Goal: Check status: Check status

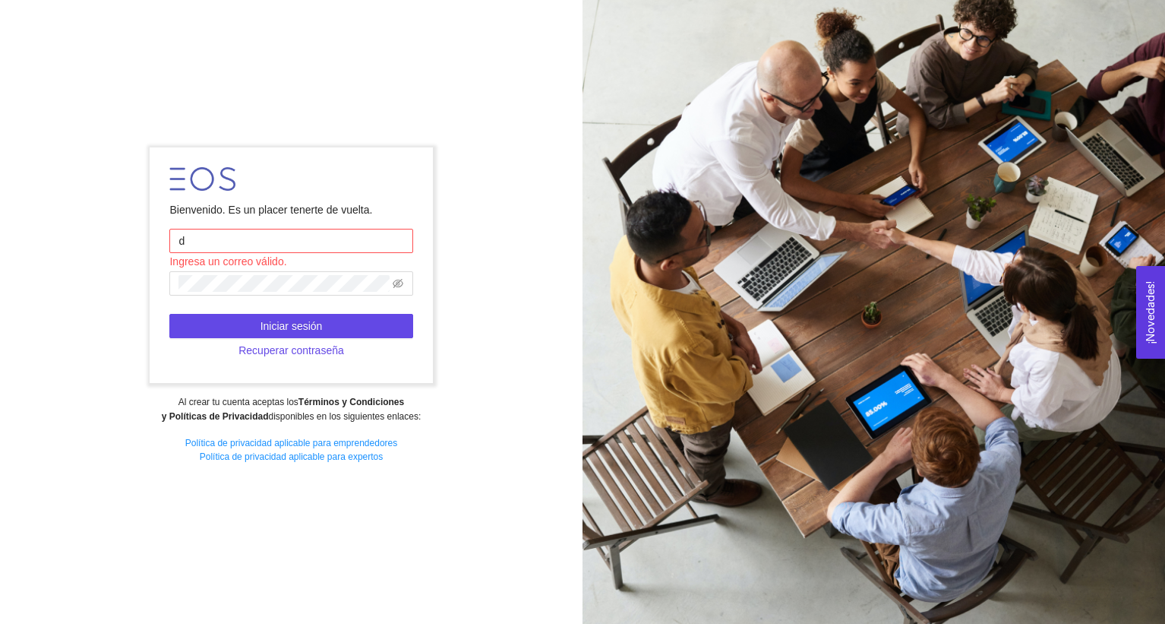
type input "[PERSON_NAME][EMAIL_ADDRESS][PERSON_NAME][DOMAIN_NAME]"
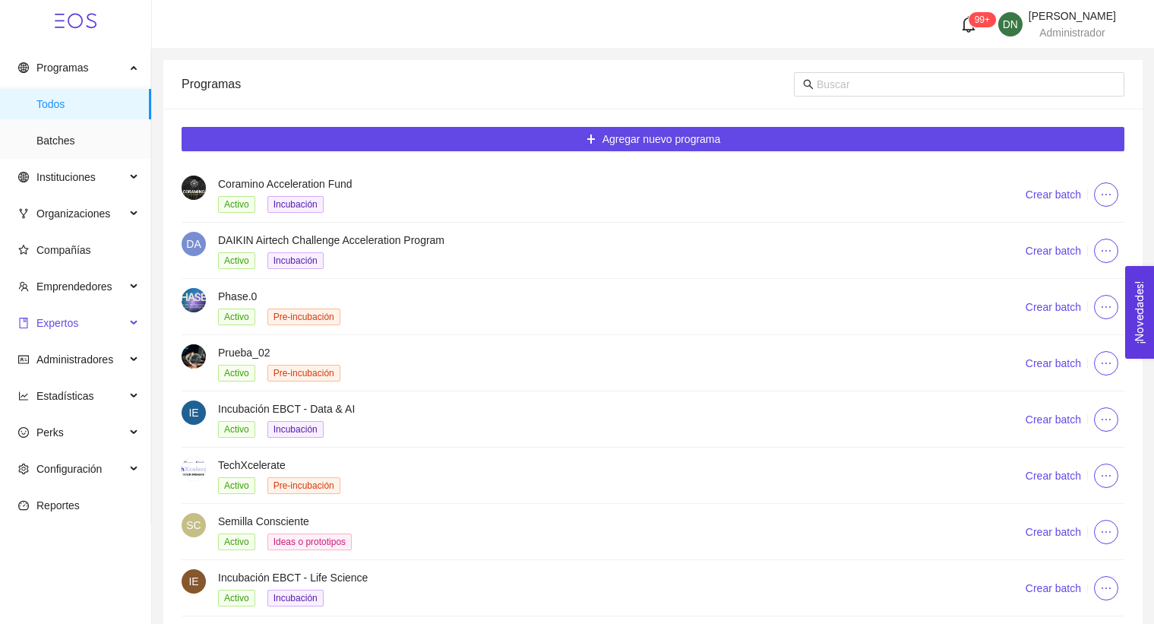
click at [107, 330] on span "Expertos" at bounding box center [71, 323] width 107 height 30
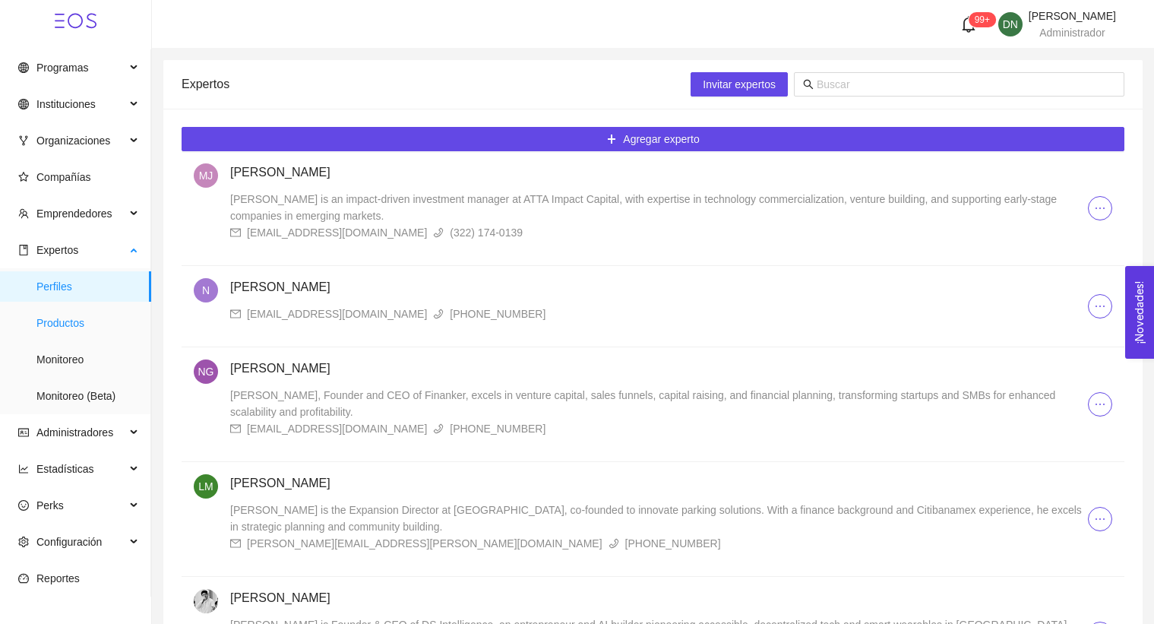
click at [119, 318] on span "Productos" at bounding box center [87, 323] width 103 height 30
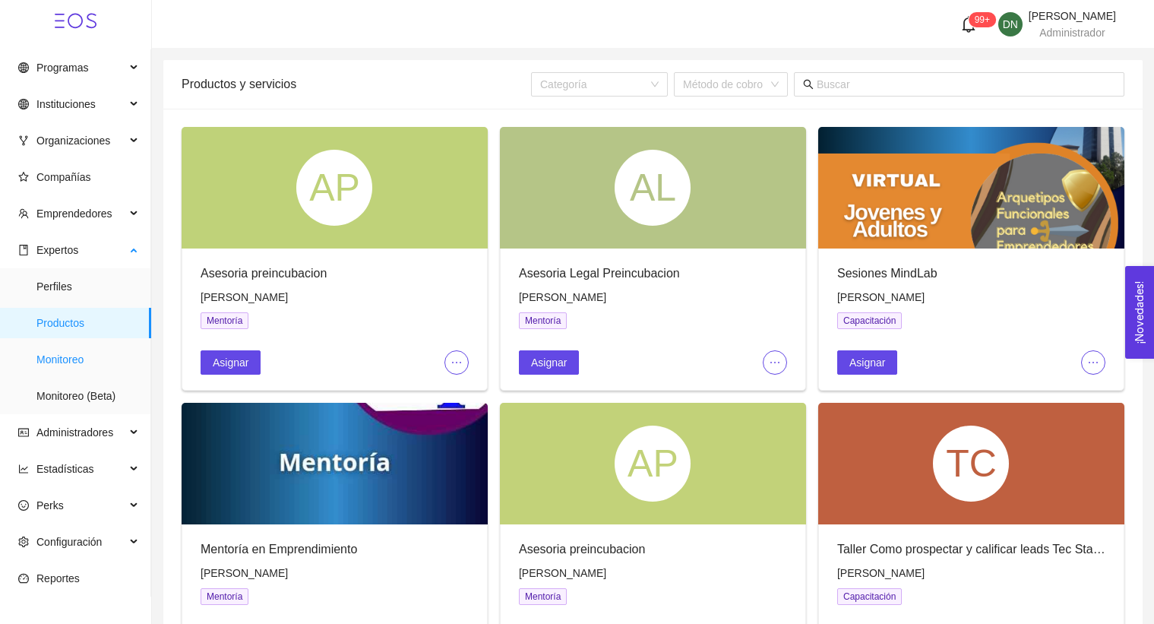
click at [103, 352] on span "Monitoreo" at bounding box center [87, 359] width 103 height 30
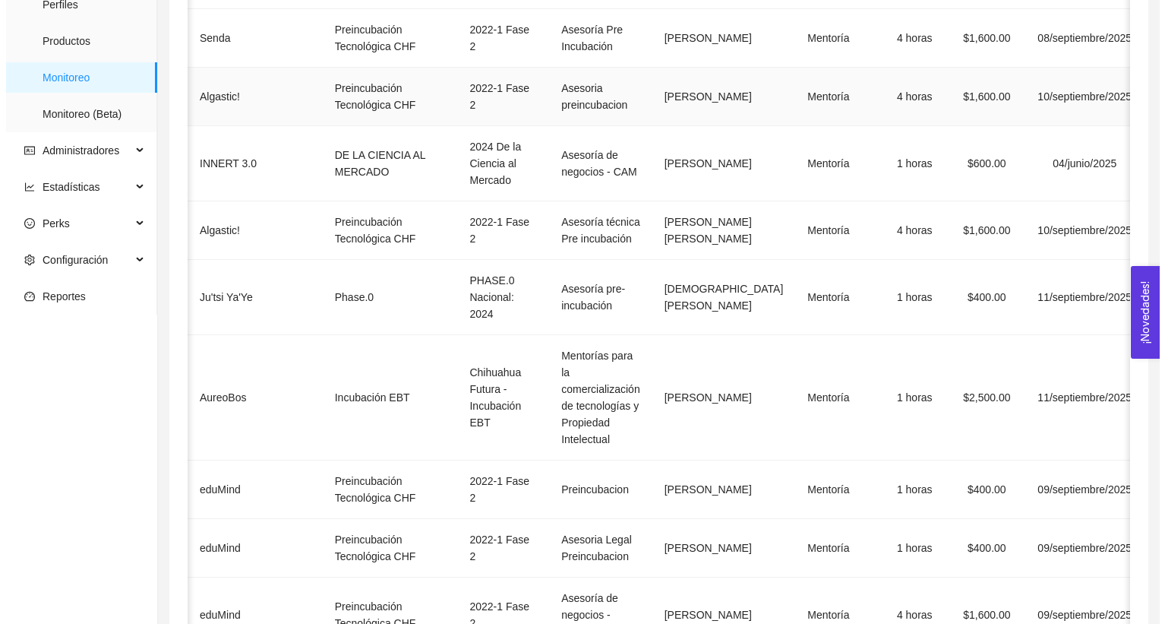
scroll to position [0, 316]
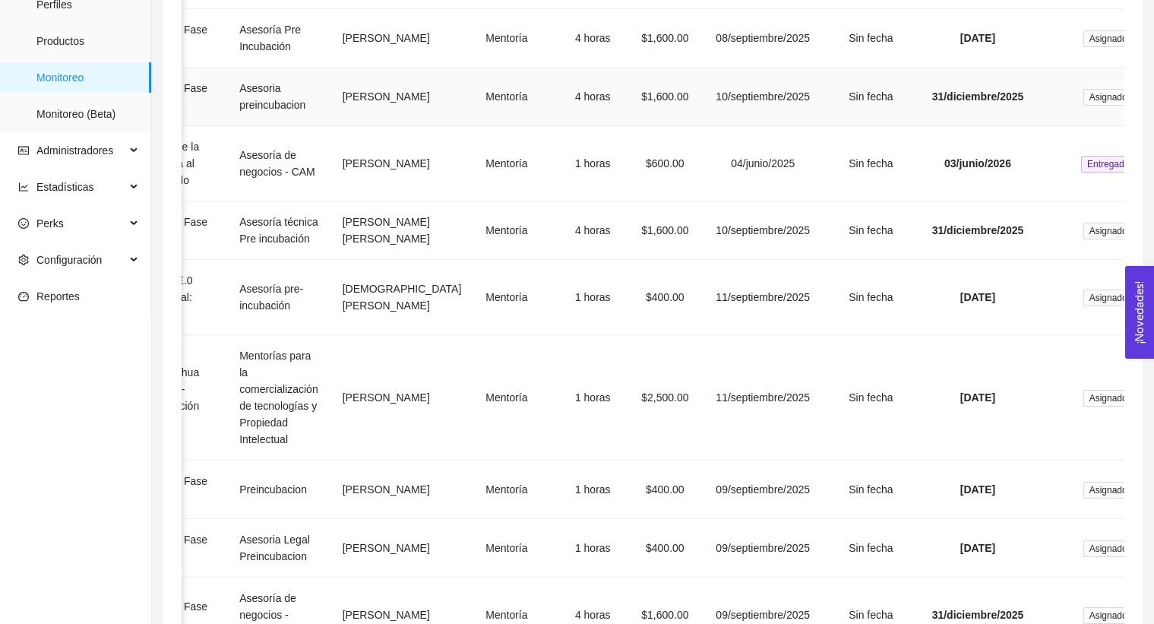
click at [703, 126] on td "10/septiembre/2025" at bounding box center [762, 97] width 119 height 58
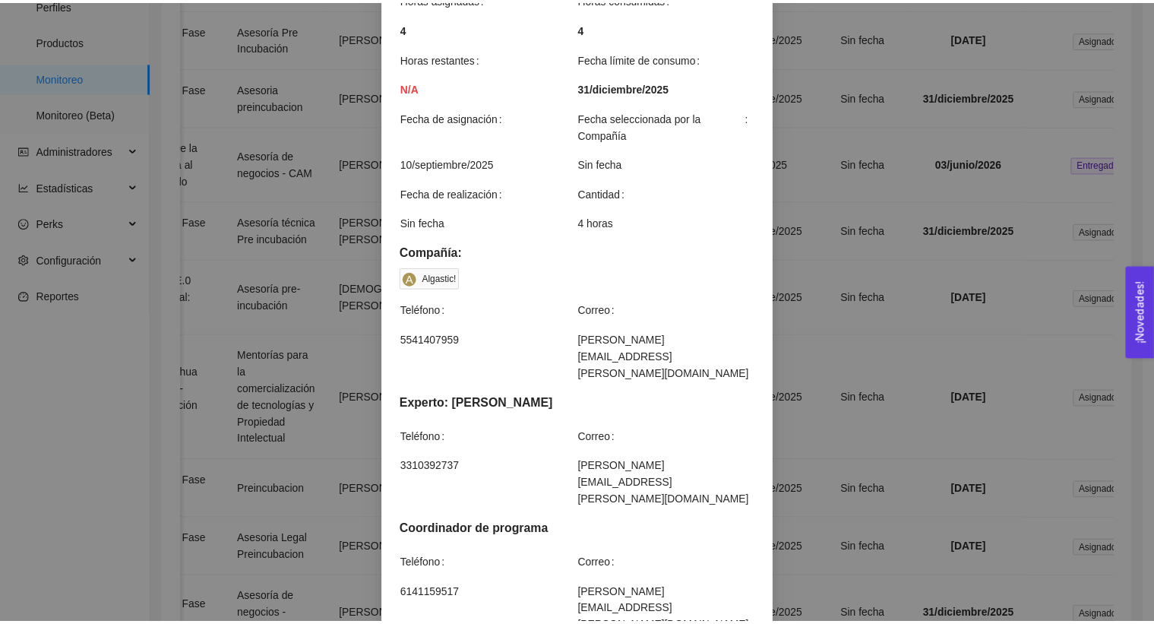
scroll to position [0, 0]
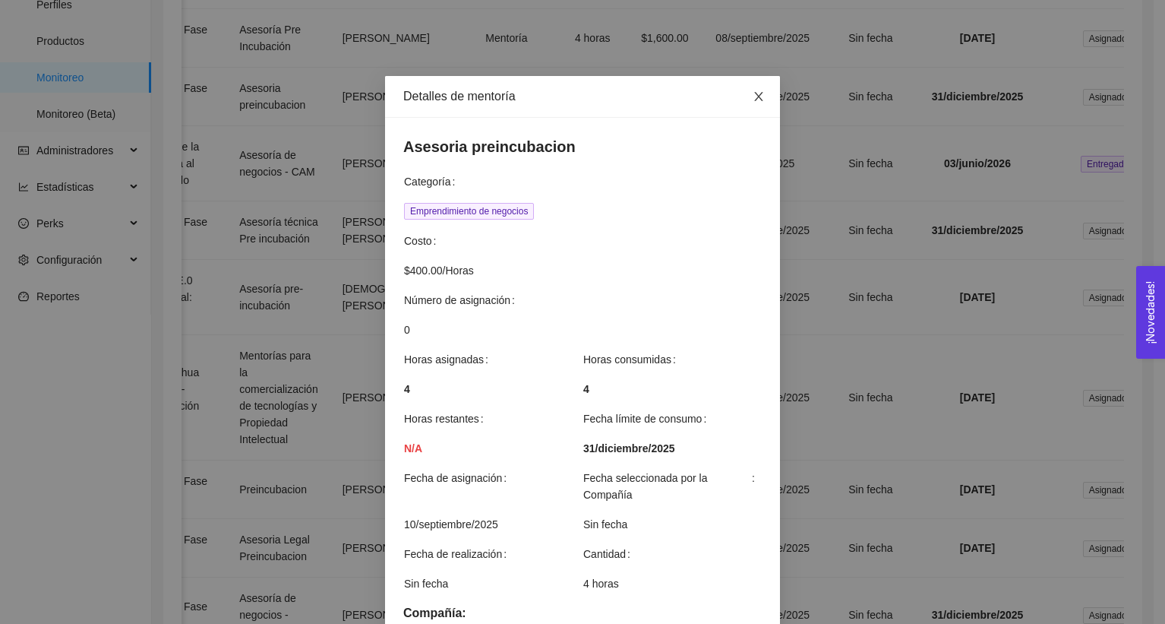
click at [753, 100] on icon "close" at bounding box center [759, 96] width 12 height 12
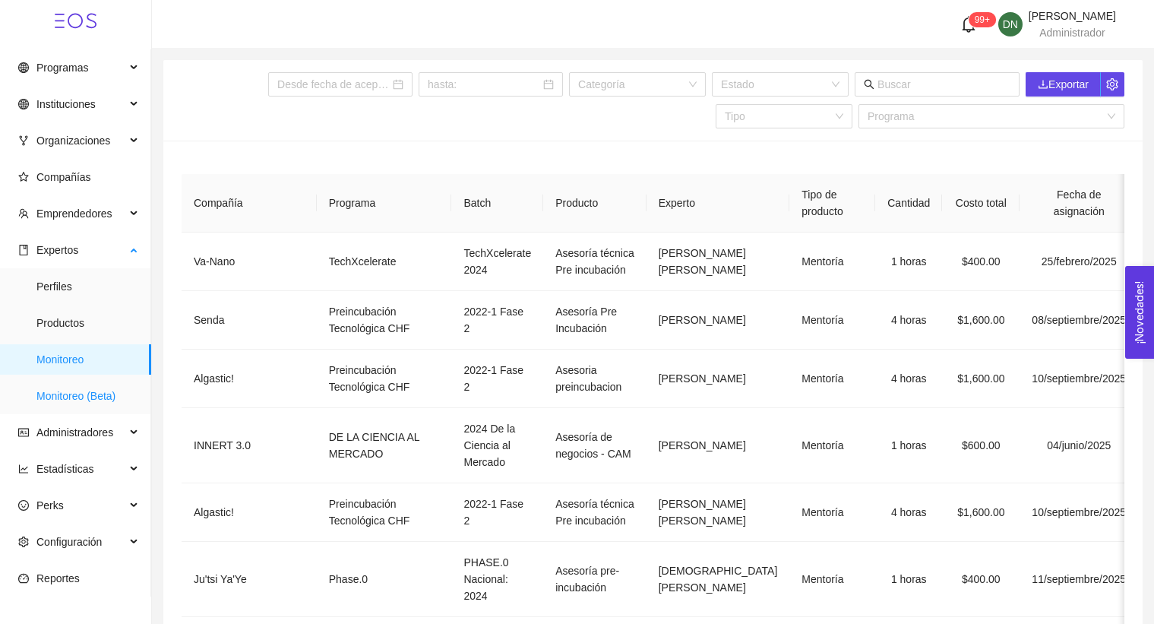
click at [109, 390] on span "Monitoreo (Beta)" at bounding box center [87, 396] width 103 height 30
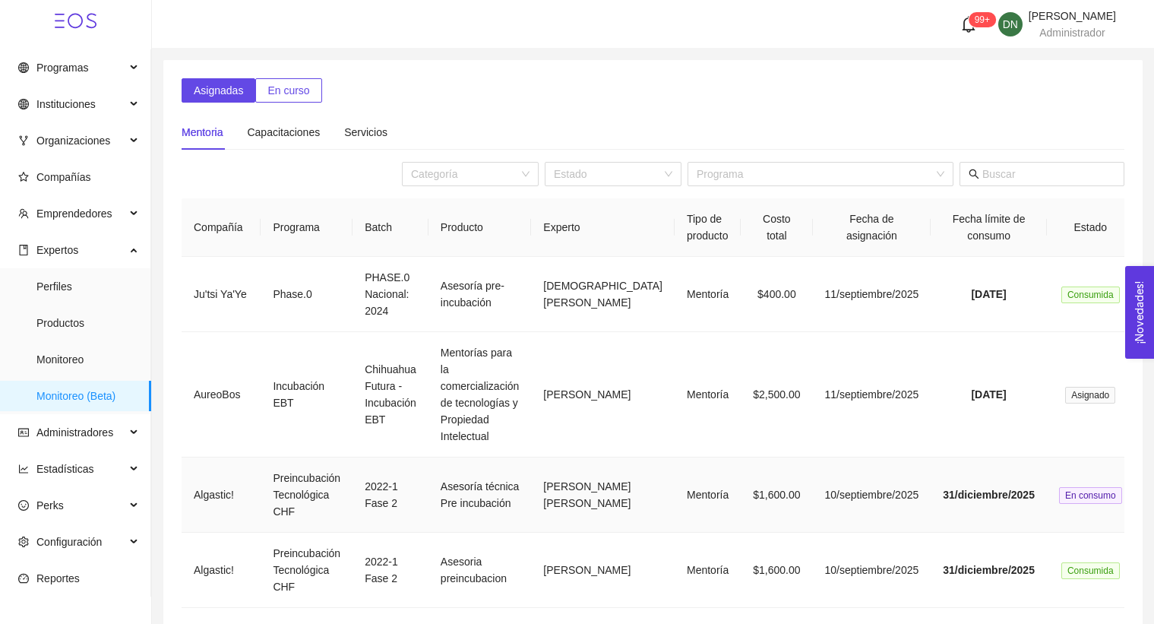
click at [322, 492] on td "Preincubación Tecnológica CHF" at bounding box center [307, 494] width 92 height 75
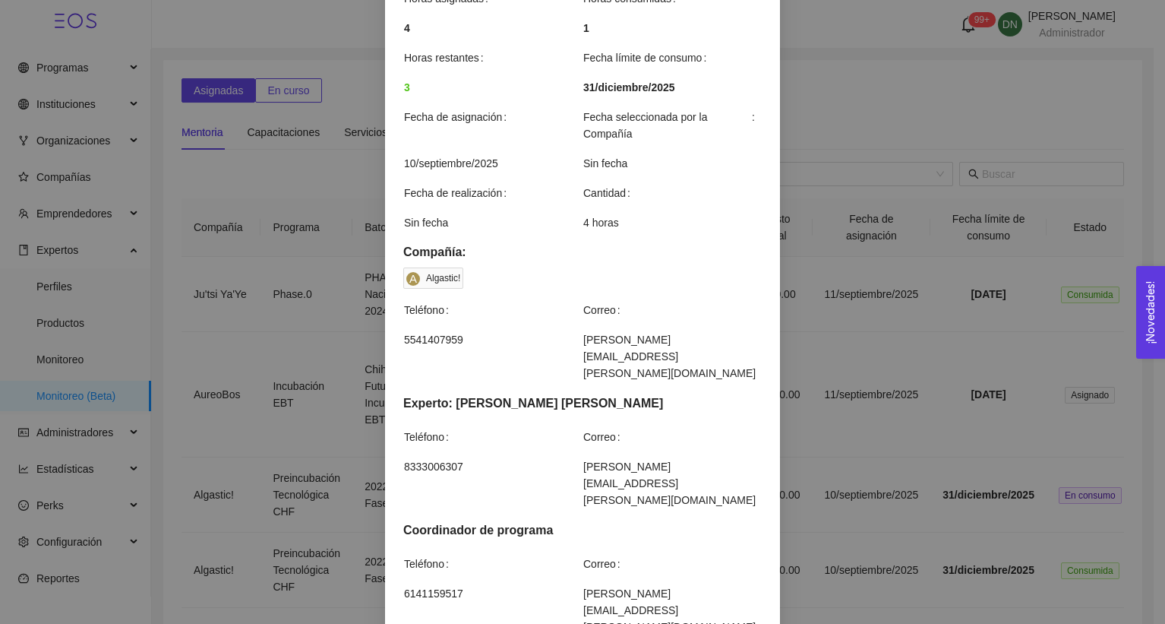
click at [881, 242] on div "Detalles de mentoría Asesoría técnica Pre incubación Categoría Especialidad téc…" at bounding box center [582, 312] width 1165 height 624
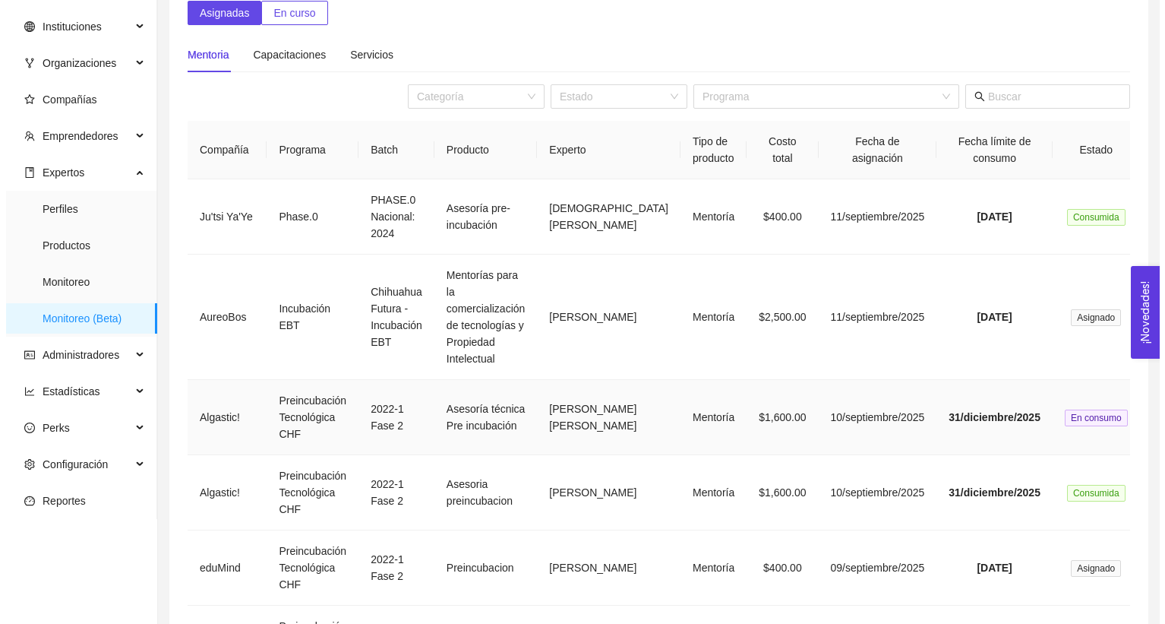
scroll to position [121, 0]
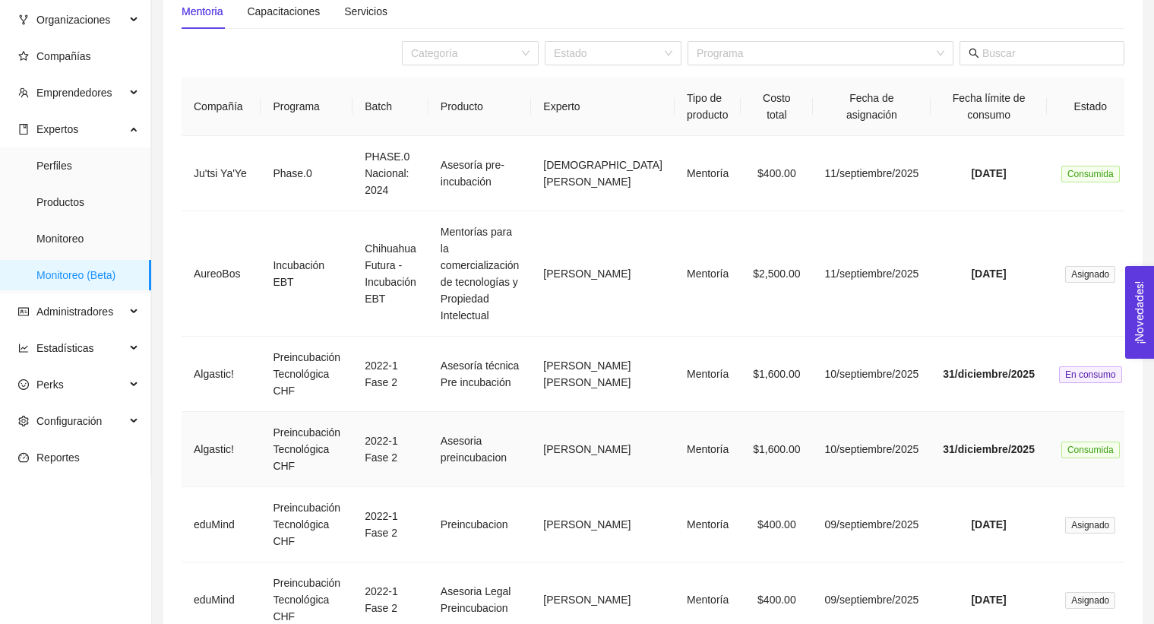
click at [675, 445] on td "Mentoría" at bounding box center [708, 449] width 66 height 75
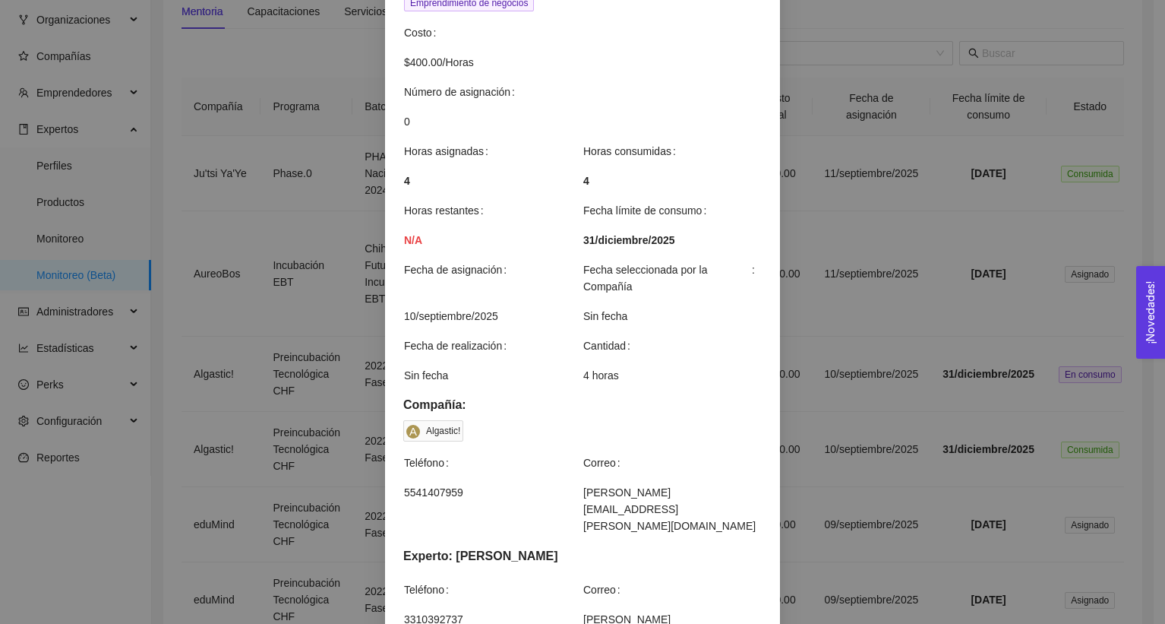
scroll to position [0, 0]
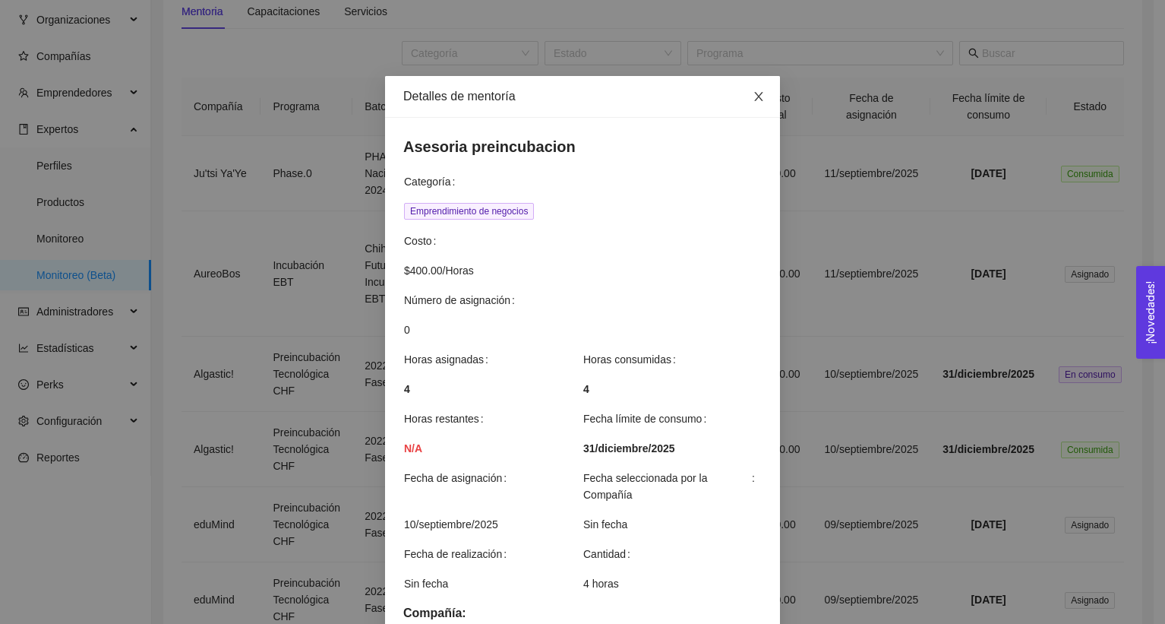
click at [748, 84] on span "Close" at bounding box center [759, 97] width 43 height 43
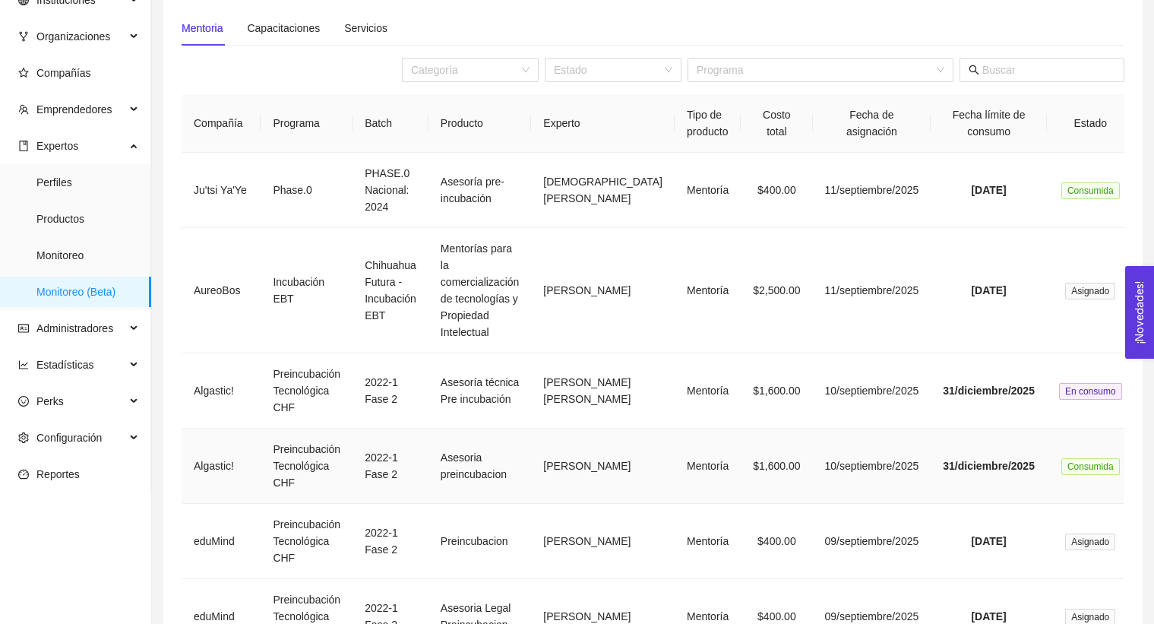
click at [741, 490] on td "$1,600.00" at bounding box center [776, 465] width 71 height 75
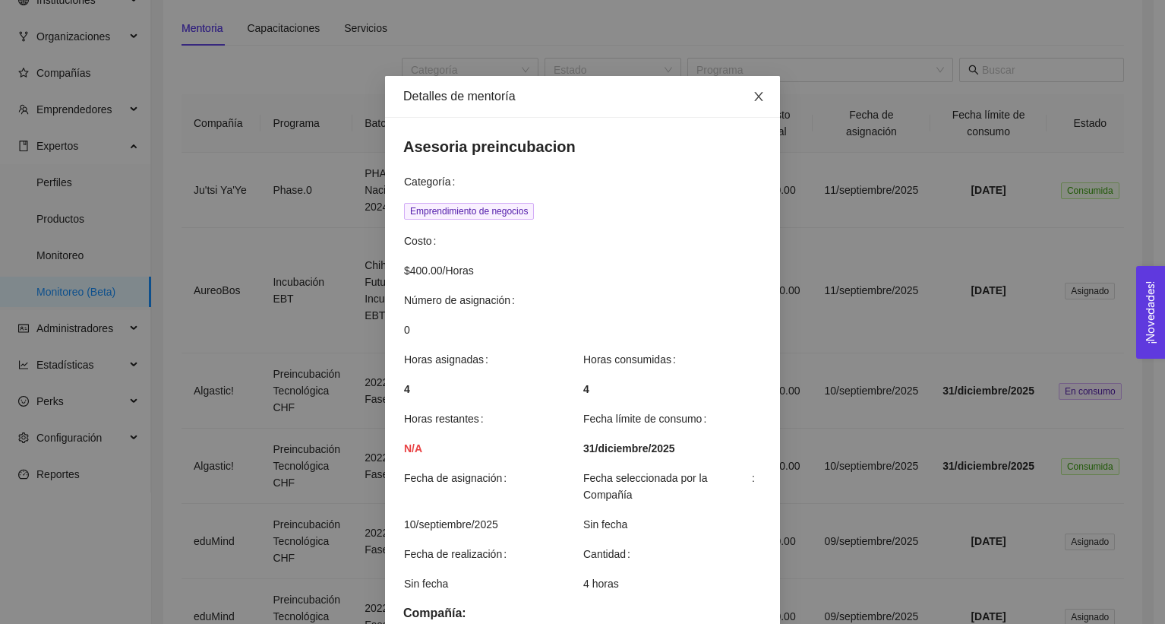
click at [763, 106] on span "Close" at bounding box center [759, 97] width 43 height 43
